Goal: Task Accomplishment & Management: Use online tool/utility

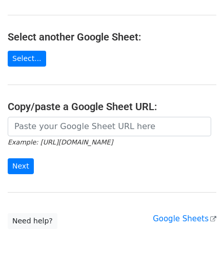
scroll to position [102, 0]
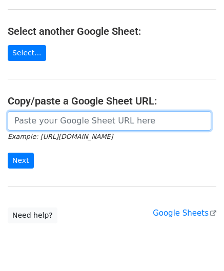
click at [61, 114] on input "url" at bounding box center [109, 120] width 203 height 19
paste input "[URL][DOMAIN_NAME]"
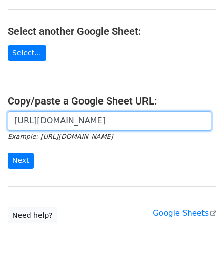
scroll to position [0, 237]
type input "[URL][DOMAIN_NAME]"
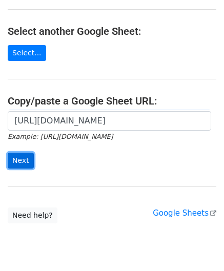
scroll to position [0, 0]
click at [26, 156] on input "Next" at bounding box center [21, 161] width 26 height 16
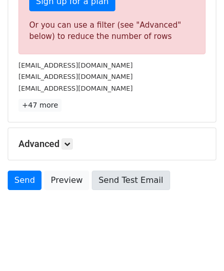
scroll to position [346, 0]
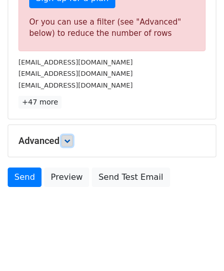
click at [70, 138] on icon at bounding box center [67, 141] width 6 height 6
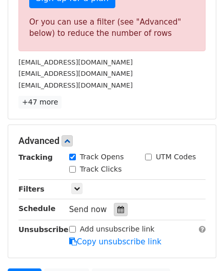
click at [118, 209] on icon at bounding box center [120, 209] width 7 height 7
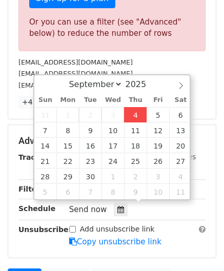
type input "[DATE] 12:00"
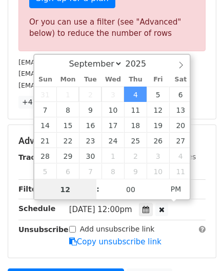
scroll to position [0, 0]
paste input "8"
type input "8"
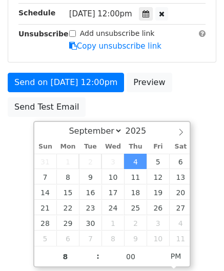
type input "[DATE] 20:00"
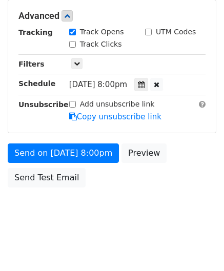
scroll to position [470, 0]
